Goal: Task Accomplishment & Management: Complete application form

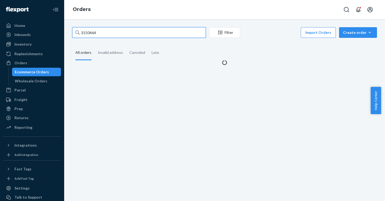
drag, startPoint x: 134, startPoint y: 36, endPoint x: 75, endPoint y: 31, distance: 59.2
click at [75, 31] on input "3150464" at bounding box center [139, 32] width 134 height 11
type input "3010858"
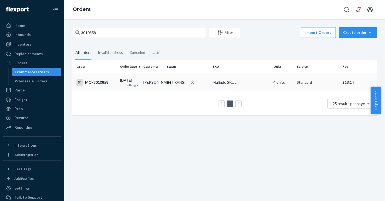
click at [91, 86] on div "MO-3010858" at bounding box center [95, 82] width 39 height 6
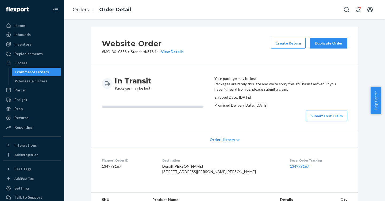
click at [323, 121] on button "Submit Lost Claim" at bounding box center [325, 116] width 41 height 11
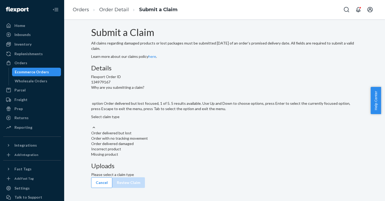
click at [174, 125] on div "Select claim type" at bounding box center [224, 119] width 266 height 11
click at [92, 125] on input "Why are you submitting a claim? option Order delivered but lost focused, 1 of 5…" at bounding box center [91, 122] width 1 height 5
click at [175, 141] on div "Order with no tracking movement" at bounding box center [224, 138] width 266 height 5
click at [92, 125] on input "Why are you submitting a claim? option Order with no tracking movement focused,…" at bounding box center [91, 122] width 1 height 5
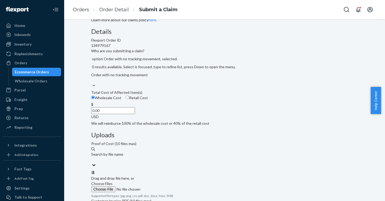
scroll to position [37, 0]
click at [135, 114] on input "0.00" at bounding box center [113, 110] width 44 height 7
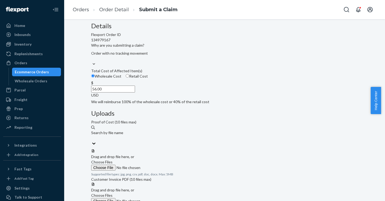
scroll to position [52, 0]
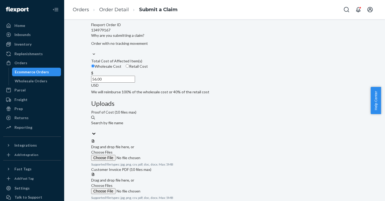
type input "56.00"
click at [129, 68] on input "Retail Cost" at bounding box center [127, 65] width 3 height 3
radio input "true"
radio input "false"
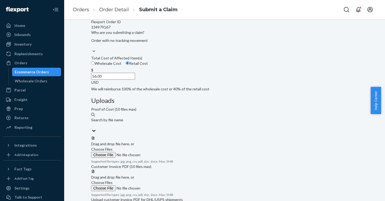
scroll to position [55, 0]
click at [112, 147] on span "Choose Files" at bounding box center [101, 149] width 21 height 5
click at [164, 152] on input "Choose Files" at bounding box center [127, 155] width 73 height 6
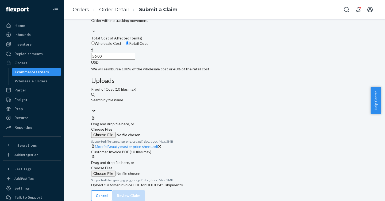
scroll to position [96, 0]
click at [112, 166] on span "Choose Files" at bounding box center [101, 168] width 21 height 5
click at [164, 171] on input "Choose Files" at bounding box center [127, 174] width 73 height 6
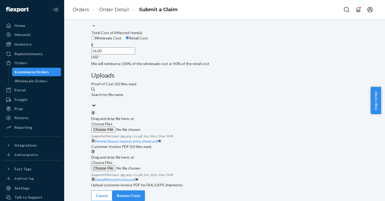
scroll to position [117, 0]
click at [145, 195] on button "Review Claim" at bounding box center [128, 196] width 33 height 11
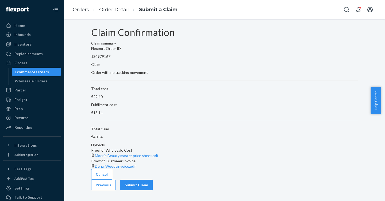
scroll to position [3, 0]
click at [152, 191] on button "Submit Claim" at bounding box center [136, 185] width 33 height 11
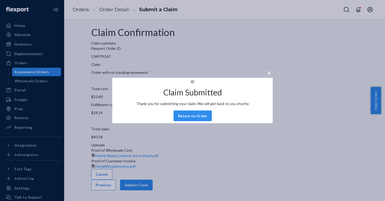
click at [266, 68] on span "×" at bounding box center [268, 72] width 4 height 9
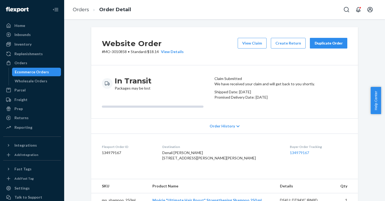
click at [311, 45] on button "Duplicate Order" at bounding box center [327, 43] width 37 height 11
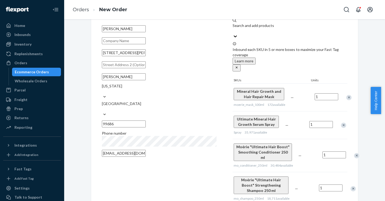
scroll to position [18, 0]
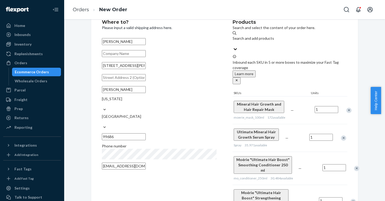
drag, startPoint x: 148, startPoint y: 71, endPoint x: 134, endPoint y: 70, distance: 14.2
click at [134, 69] on input "[STREET_ADDRESS][PERSON_NAME]" at bounding box center [124, 65] width 44 height 7
drag, startPoint x: 137, startPoint y: 44, endPoint x: 100, endPoint y: 42, distance: 37.2
click at [102, 42] on input "[PERSON_NAME]" at bounding box center [124, 41] width 44 height 7
drag, startPoint x: 148, startPoint y: 73, endPoint x: 91, endPoint y: 71, distance: 56.9
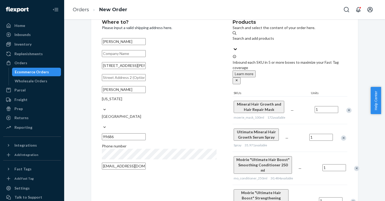
click at [91, 71] on div "Where to? Please input a valid shipping address here. Denali [PERSON_NAME] [STR…" at bounding box center [224, 155] width 266 height 292
paste input "[PERSON_NAME]"
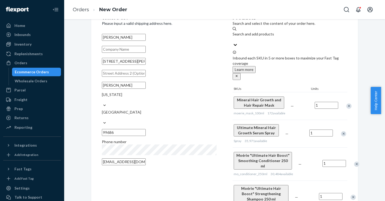
scroll to position [23, 0]
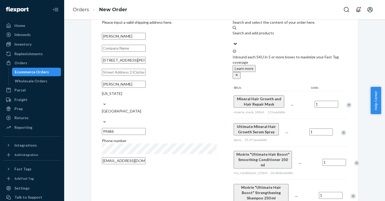
click at [146, 64] on input "[STREET_ADDRESS][PERSON_NAME]" at bounding box center [124, 60] width 44 height 7
drag, startPoint x: 177, startPoint y: 111, endPoint x: 161, endPoint y: 111, distance: 15.2
click at [146, 128] on input "99686" at bounding box center [124, 131] width 44 height 7
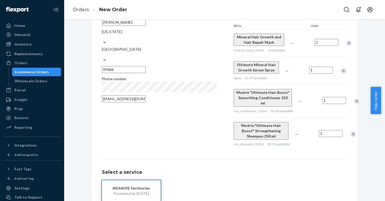
scroll to position [0, 0]
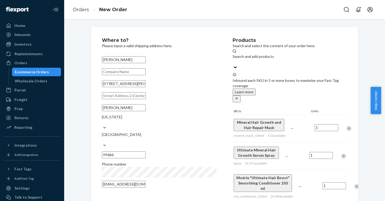
click at [104, 87] on input "[STREET_ADDRESS][PERSON_NAME]" at bounding box center [124, 83] width 44 height 7
paste input "P.O. Box 2151"
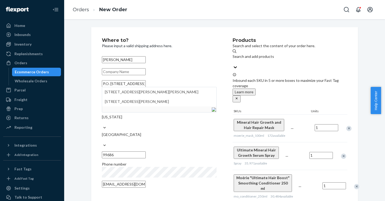
type input "P.O. [STREET_ADDRESS][PERSON_NAME]"
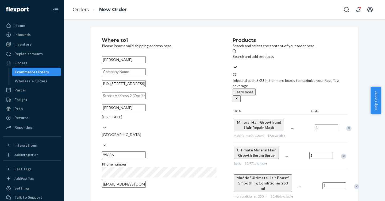
click at [87, 102] on div "Where to? Please input a valid shipping address here. Denali [PERSON_NAME] P.O.…" at bounding box center [224, 173] width 275 height 292
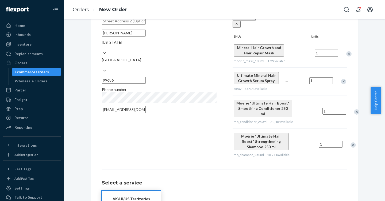
scroll to position [72, 0]
